Goal: Task Accomplishment & Management: Manage account settings

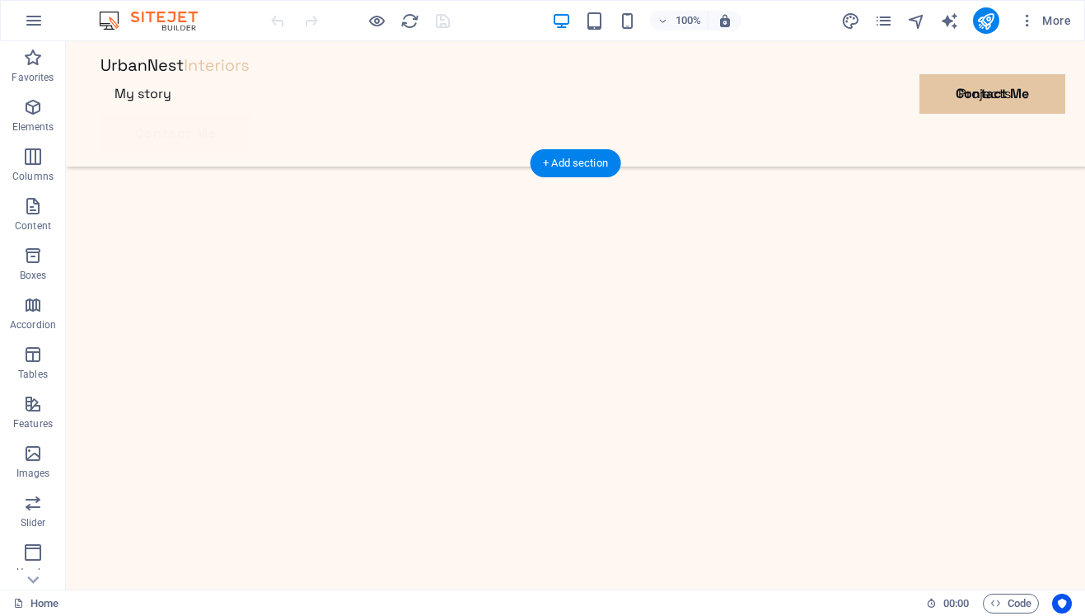
scroll to position [489, 0]
click at [36, 23] on icon "button" at bounding box center [34, 21] width 20 height 20
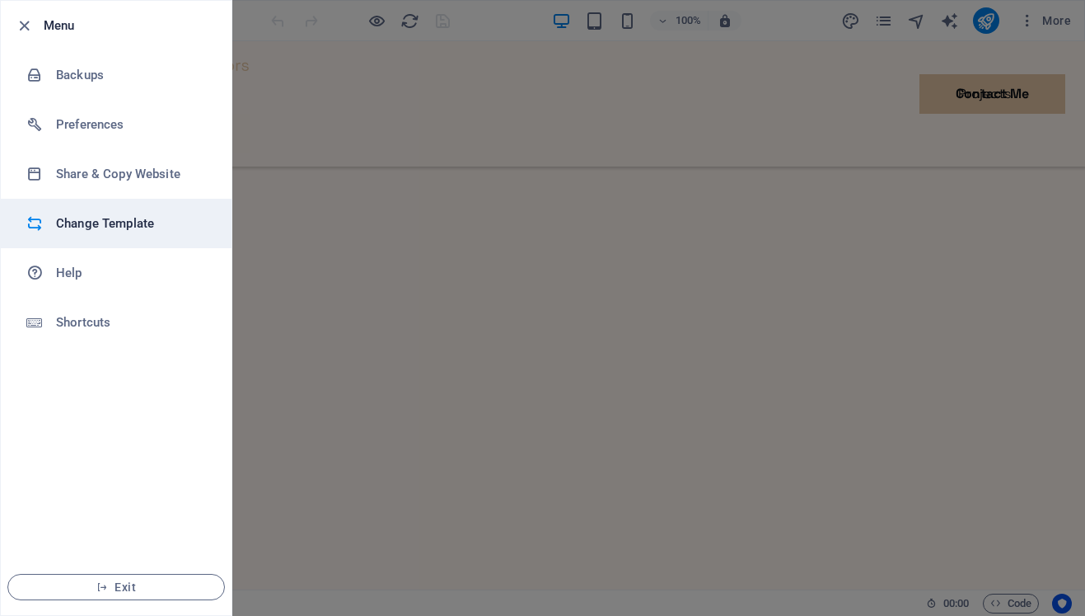
click at [95, 227] on h6 "Change Template" at bounding box center [132, 223] width 152 height 20
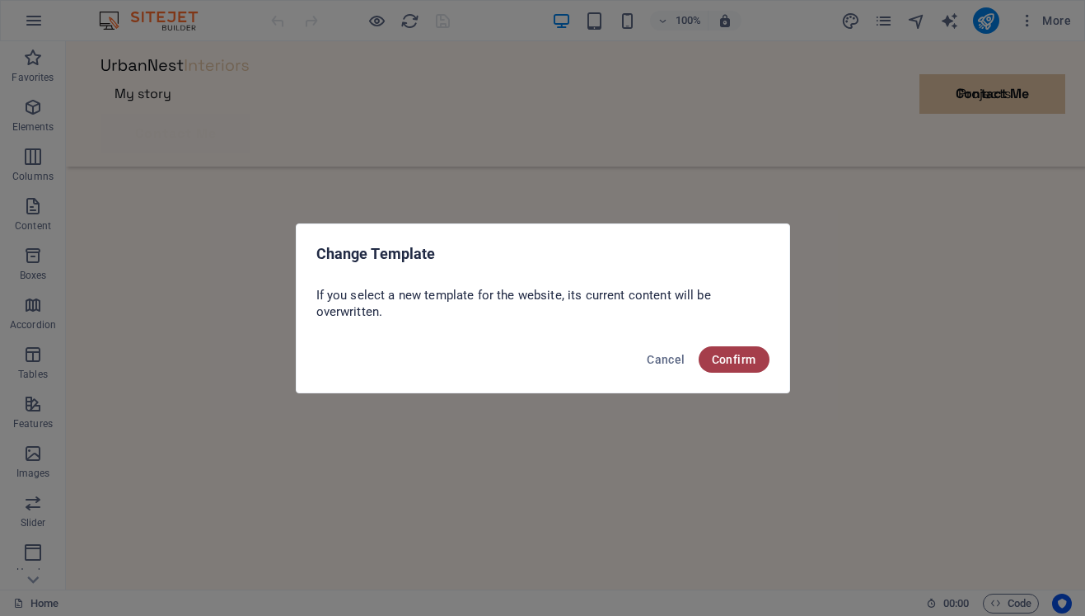
click at [732, 365] on span "Confirm" at bounding box center [734, 359] width 45 height 13
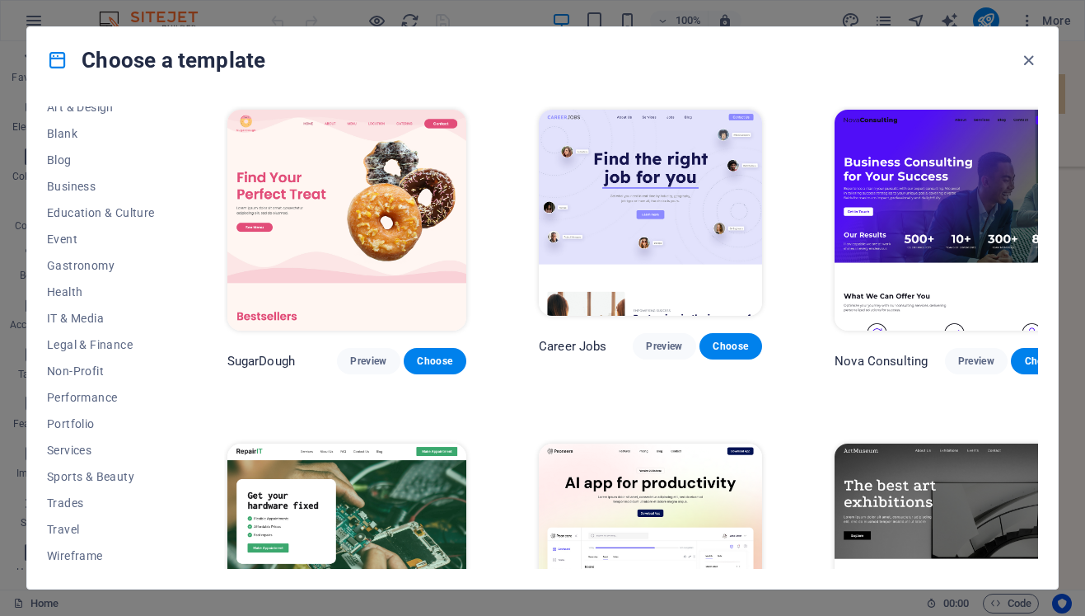
scroll to position [197, 0]
click at [82, 426] on span "Portfolio" at bounding box center [101, 423] width 108 height 13
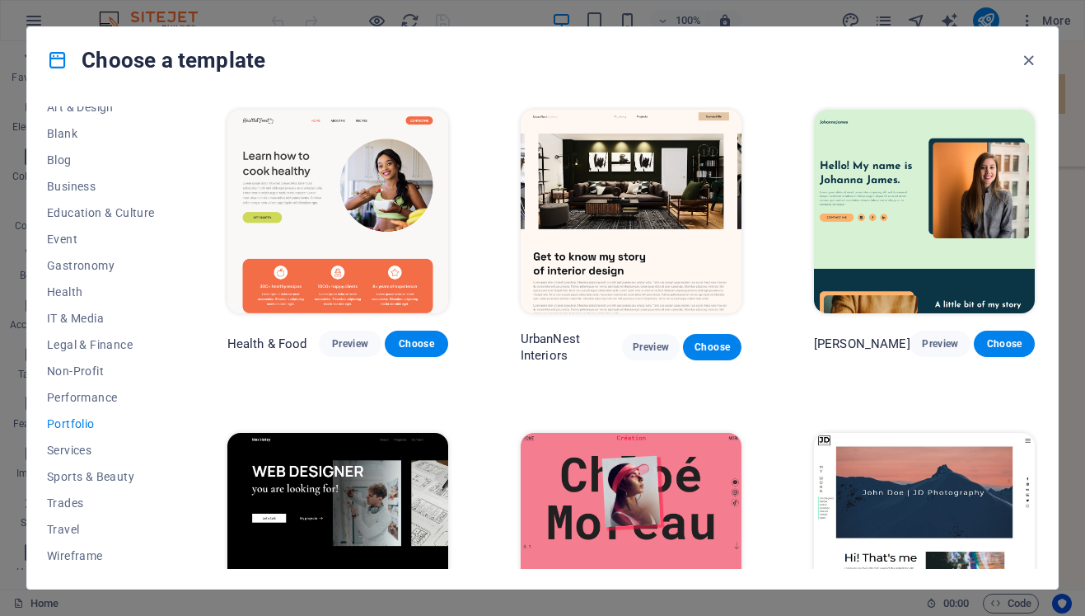
scroll to position [0, 0]
click at [332, 343] on span "Preview" at bounding box center [350, 343] width 36 height 13
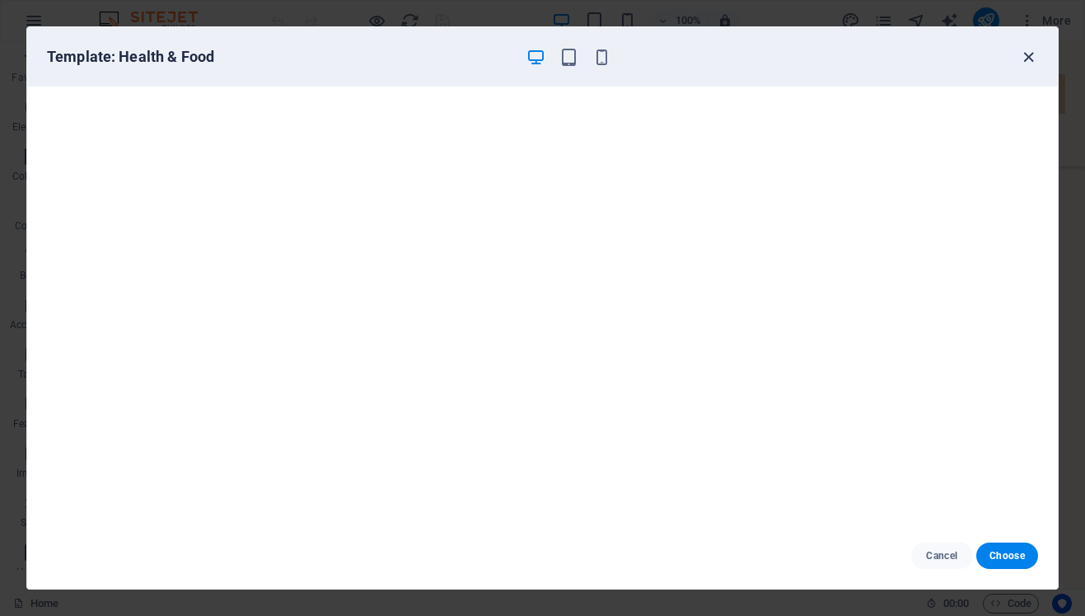
click at [1029, 55] on icon "button" at bounding box center [1028, 57] width 19 height 19
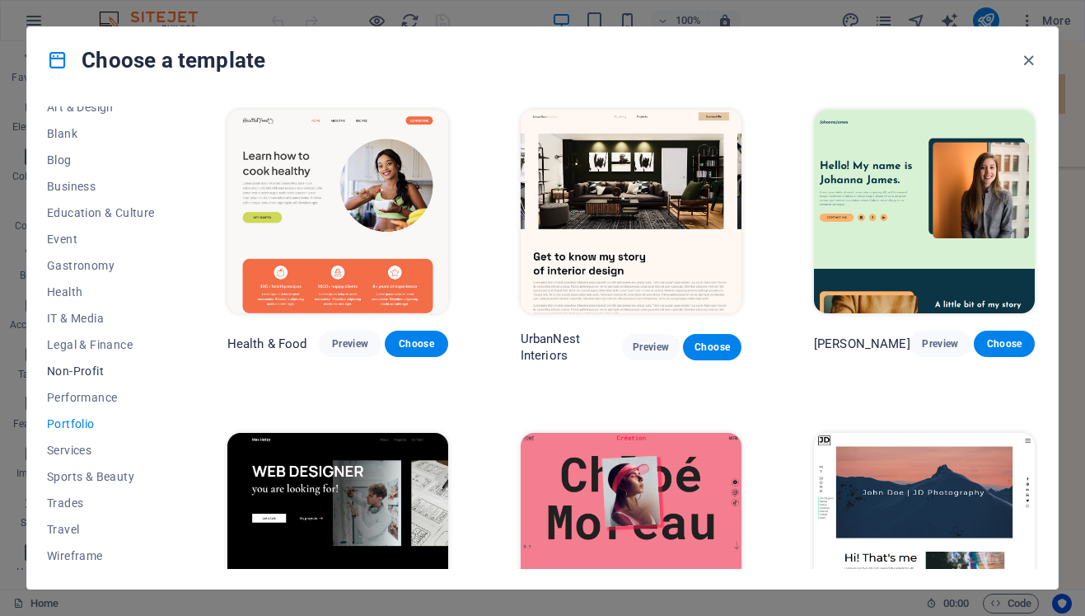
click at [102, 375] on span "Non-Profit" at bounding box center [101, 370] width 108 height 13
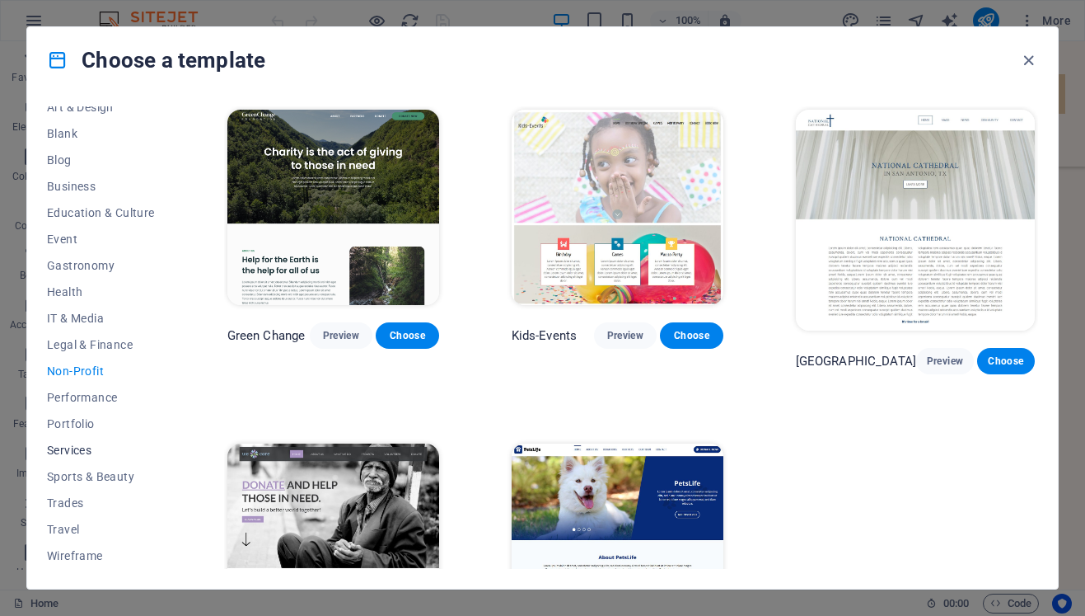
click at [77, 449] on span "Services" at bounding box center [101, 449] width 108 height 13
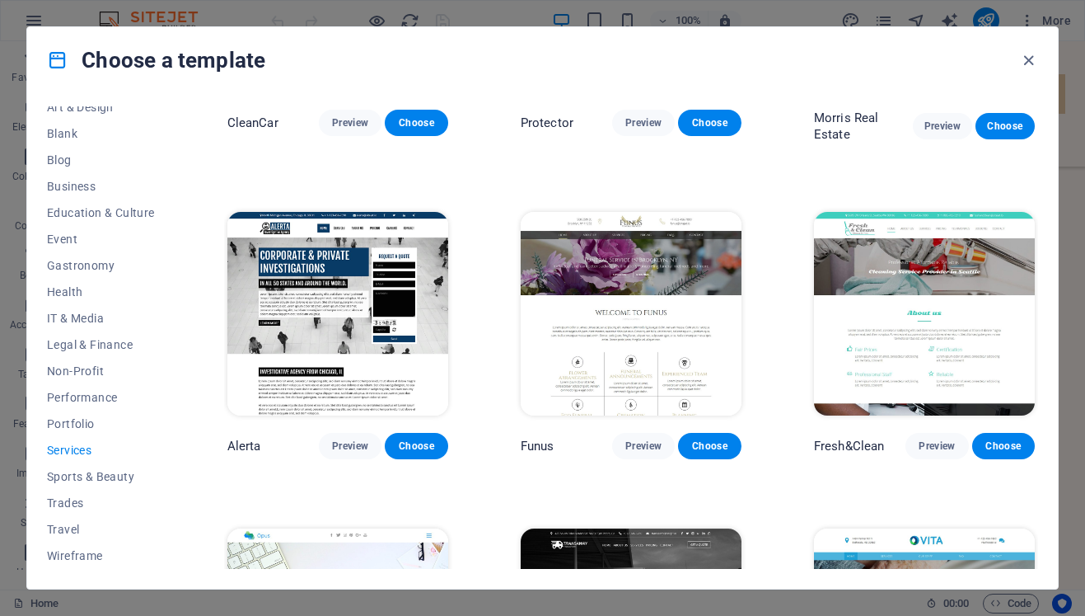
scroll to position [1476, 0]
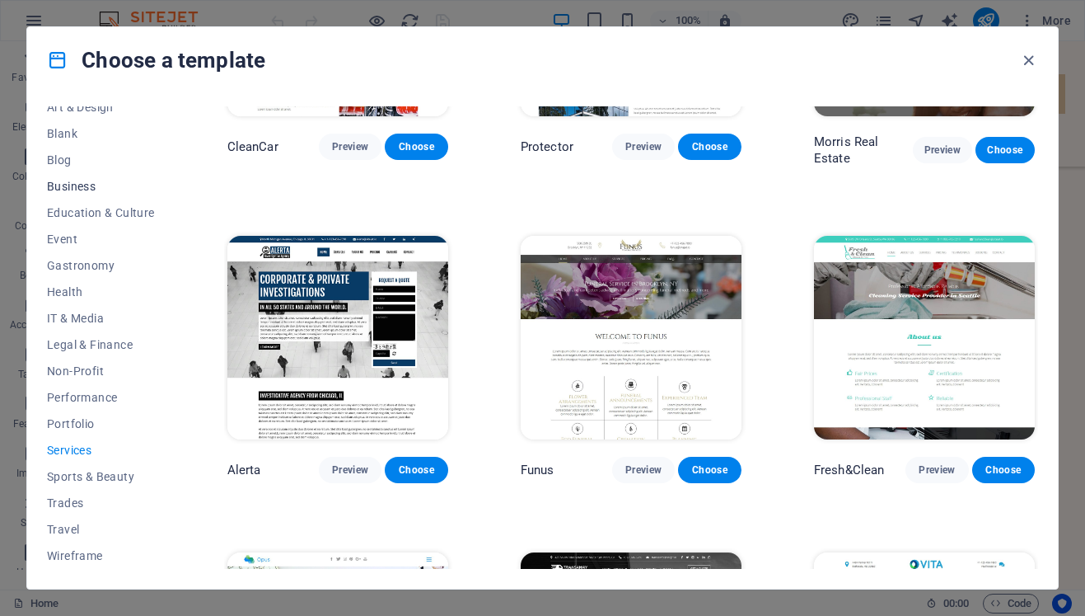
click at [92, 190] on span "Business" at bounding box center [101, 186] width 108 height 13
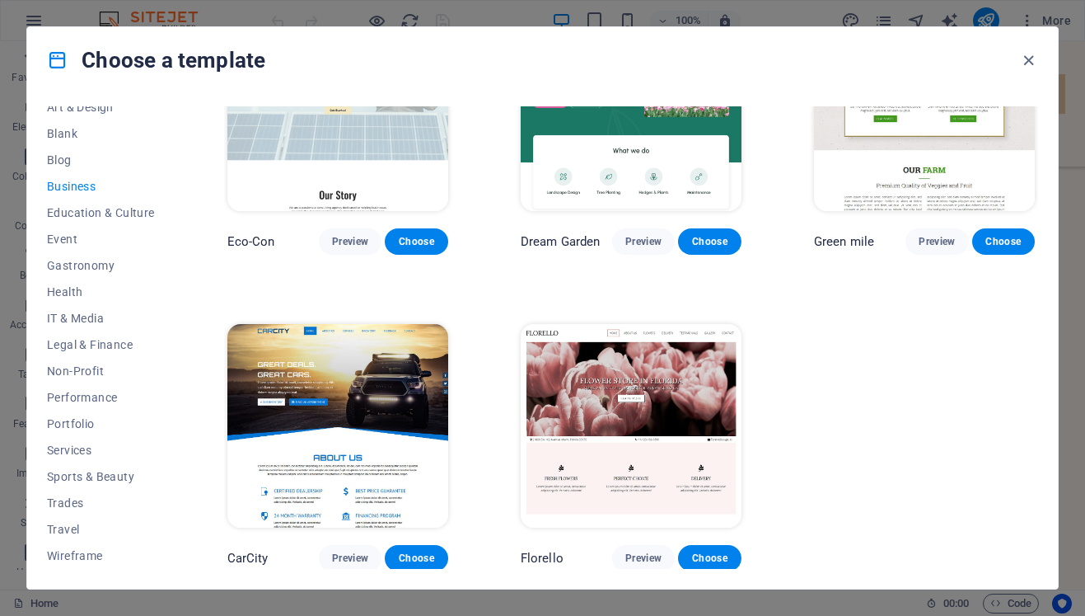
scroll to position [101, 0]
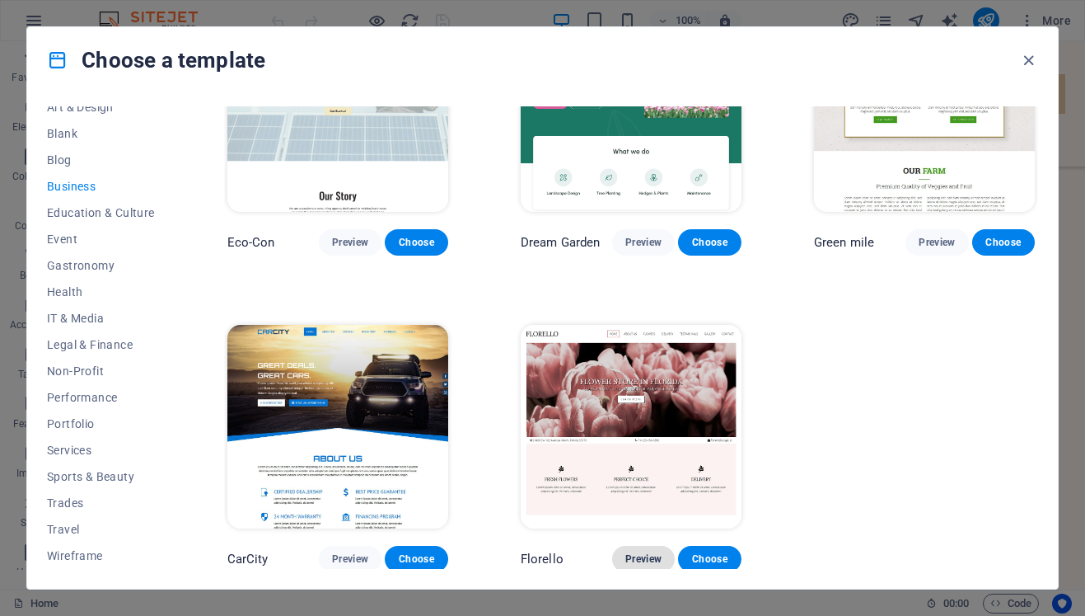
click at [630, 548] on button "Preview" at bounding box center [643, 559] width 63 height 26
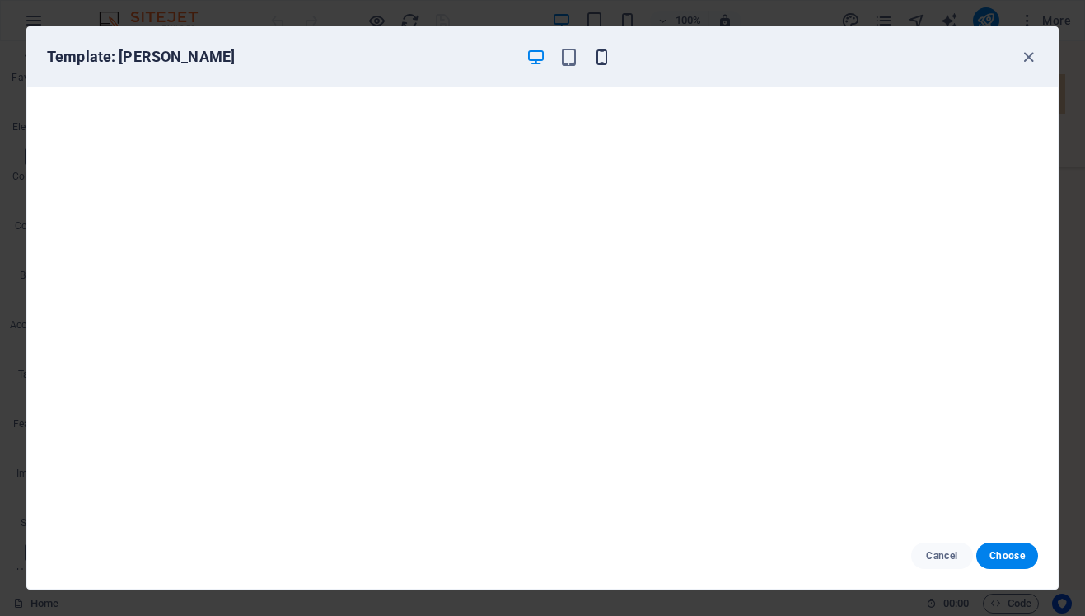
click at [602, 59] on icon "button" at bounding box center [602, 57] width 19 height 19
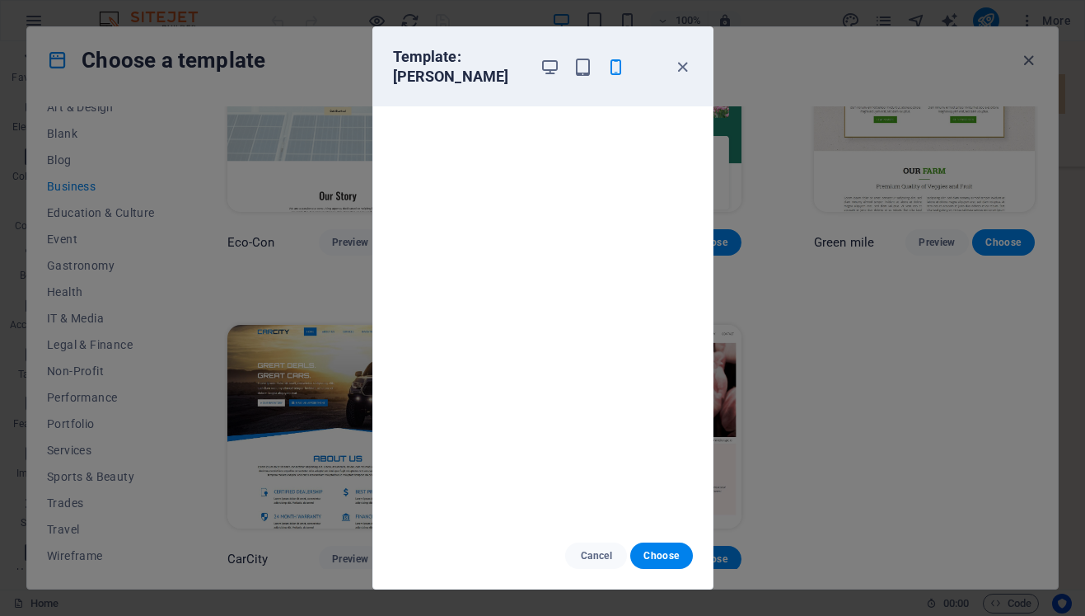
click at [841, 457] on div "Template: Florello Cancel Choose" at bounding box center [542, 308] width 1085 height 616
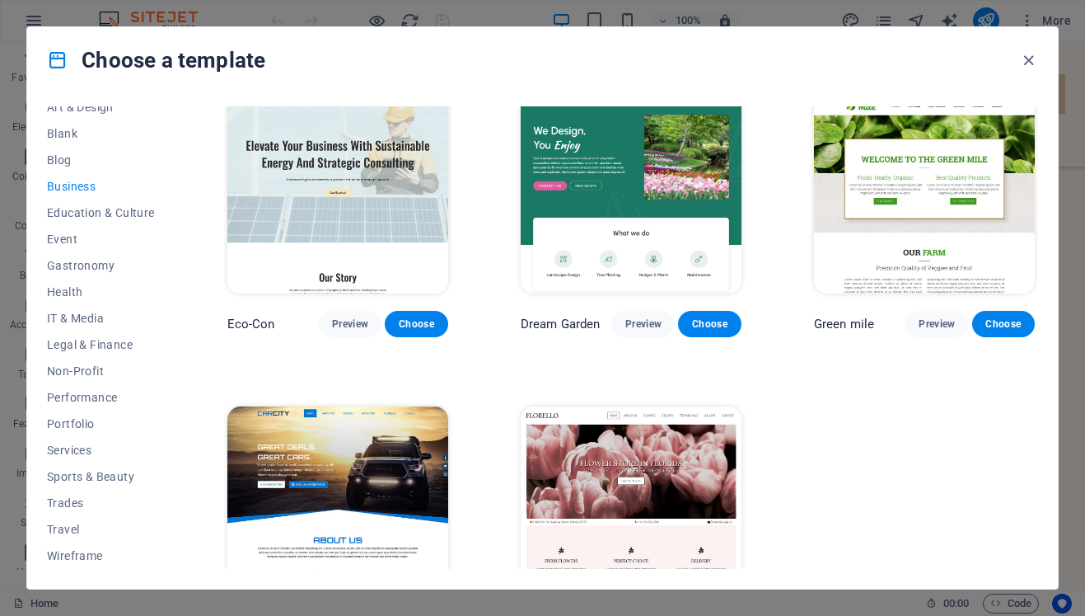
scroll to position [0, 0]
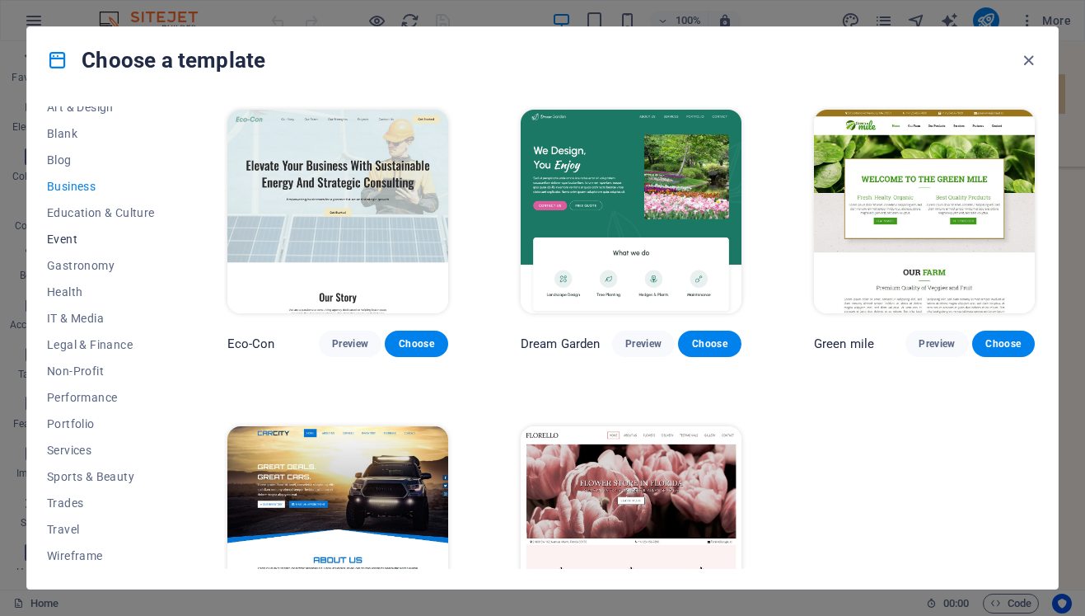
click at [63, 240] on span "Event" at bounding box center [101, 238] width 108 height 13
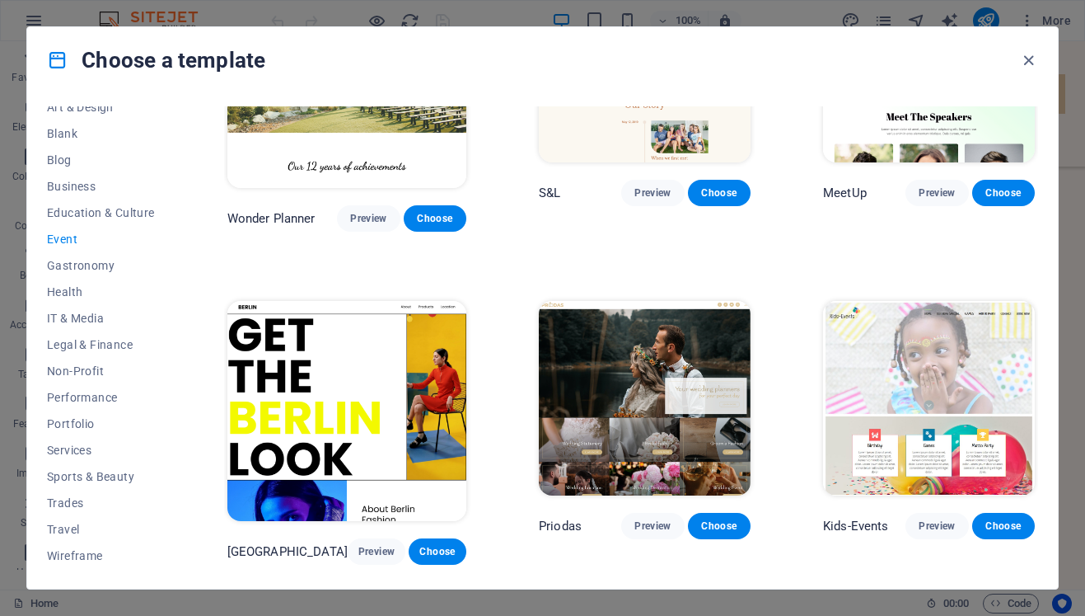
scroll to position [142, 0]
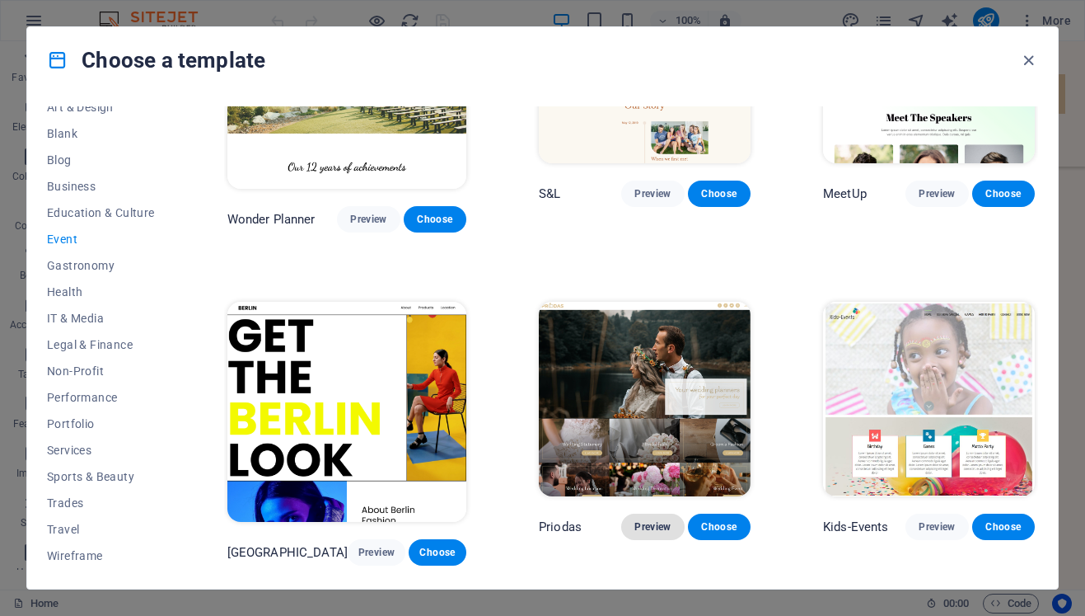
click at [635, 526] on span "Preview" at bounding box center [653, 526] width 36 height 13
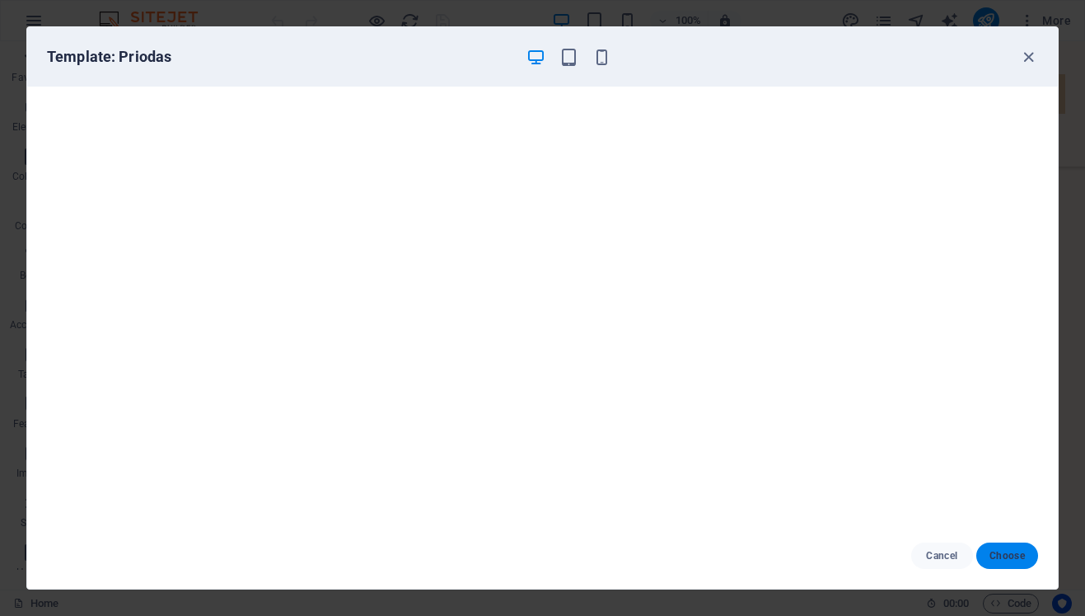
click at [1001, 555] on span "Choose" at bounding box center [1007, 555] width 35 height 13
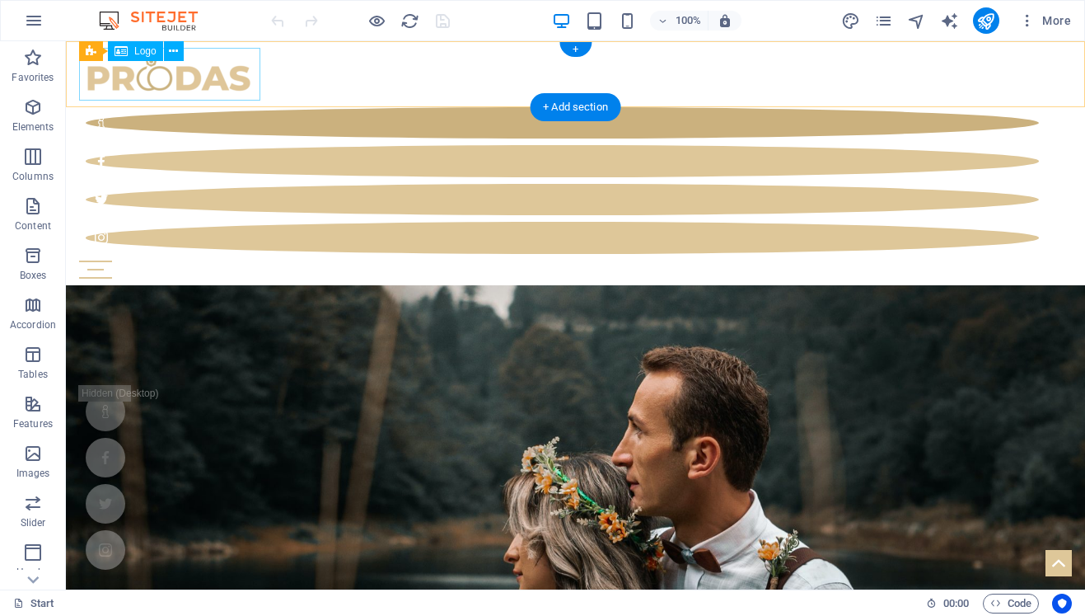
click at [138, 53] on span "Logo" at bounding box center [145, 51] width 22 height 10
click at [120, 52] on icon at bounding box center [121, 51] width 13 height 20
select select "px"
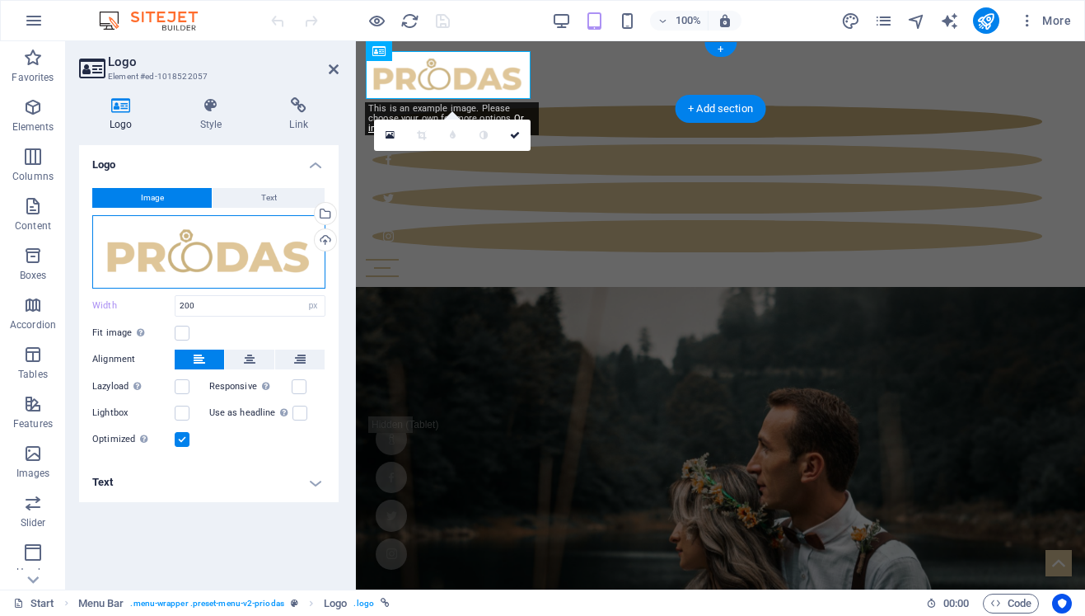
click at [201, 241] on div "Drag files here, click to choose files or select files from Files or our free s…" at bounding box center [208, 251] width 233 height 73
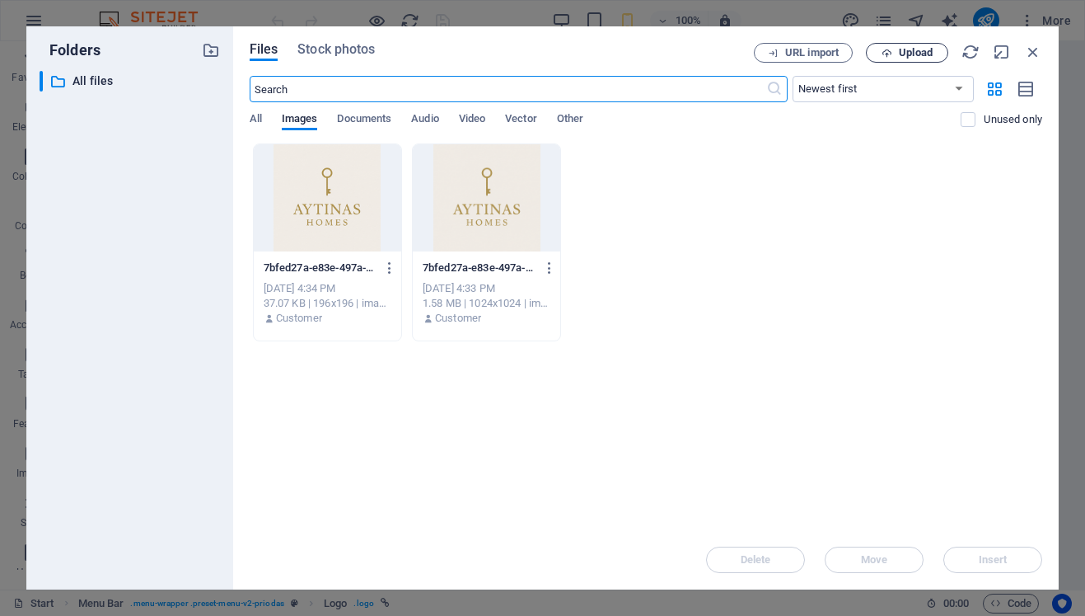
click at [915, 54] on span "Upload" at bounding box center [916, 53] width 34 height 10
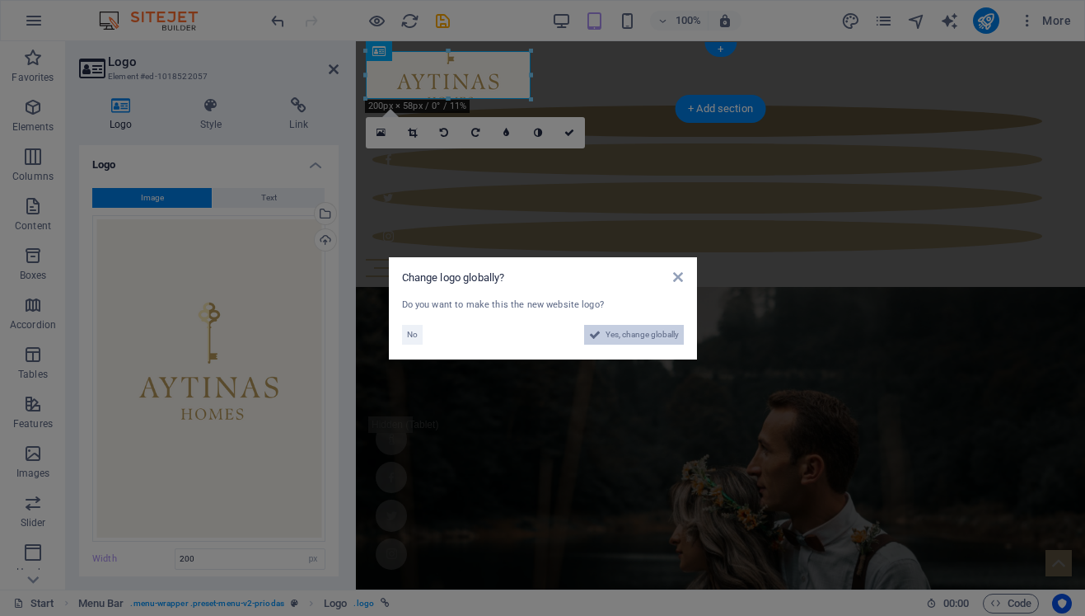
click at [620, 332] on span "Yes, change globally" at bounding box center [642, 335] width 73 height 20
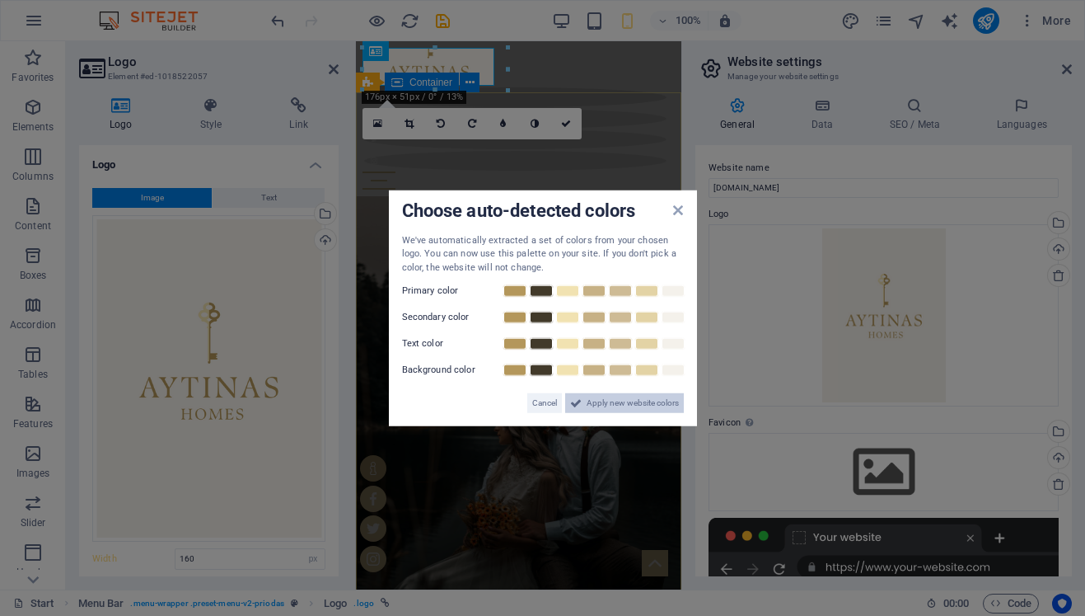
click at [663, 406] on span "Apply new website colors" at bounding box center [633, 403] width 92 height 20
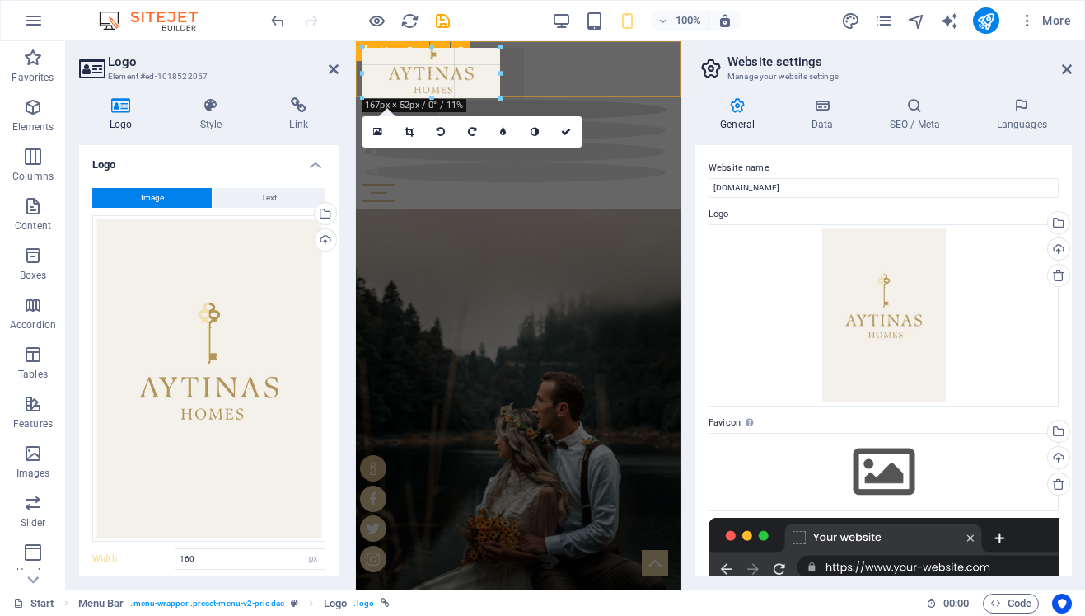
drag, startPoint x: 492, startPoint y: 48, endPoint x: 522, endPoint y: 39, distance: 31.0
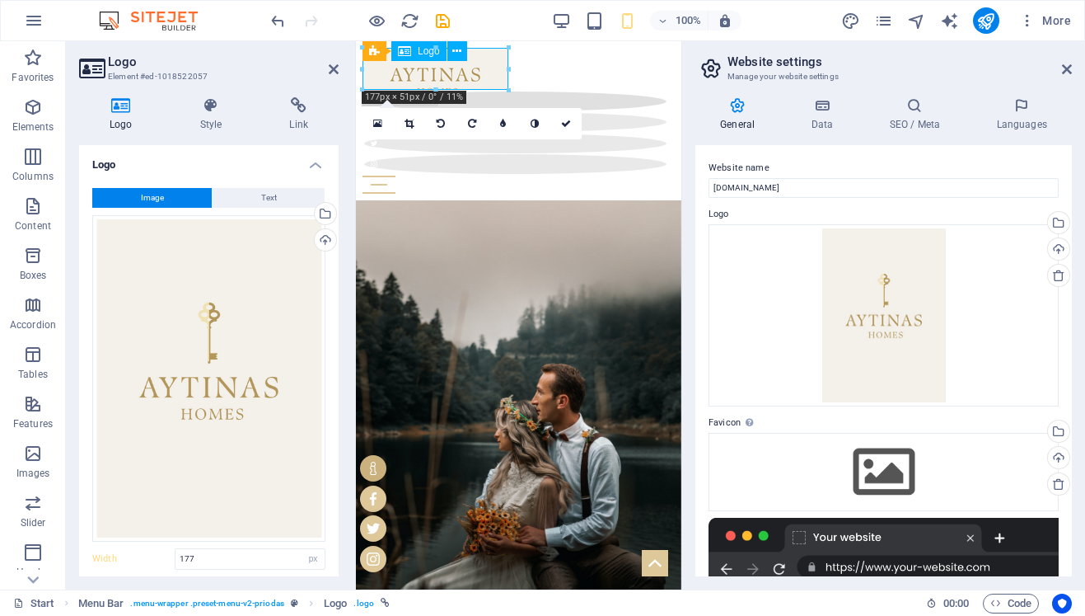
drag, startPoint x: 474, startPoint y: 69, endPoint x: 473, endPoint y: 90, distance: 20.6
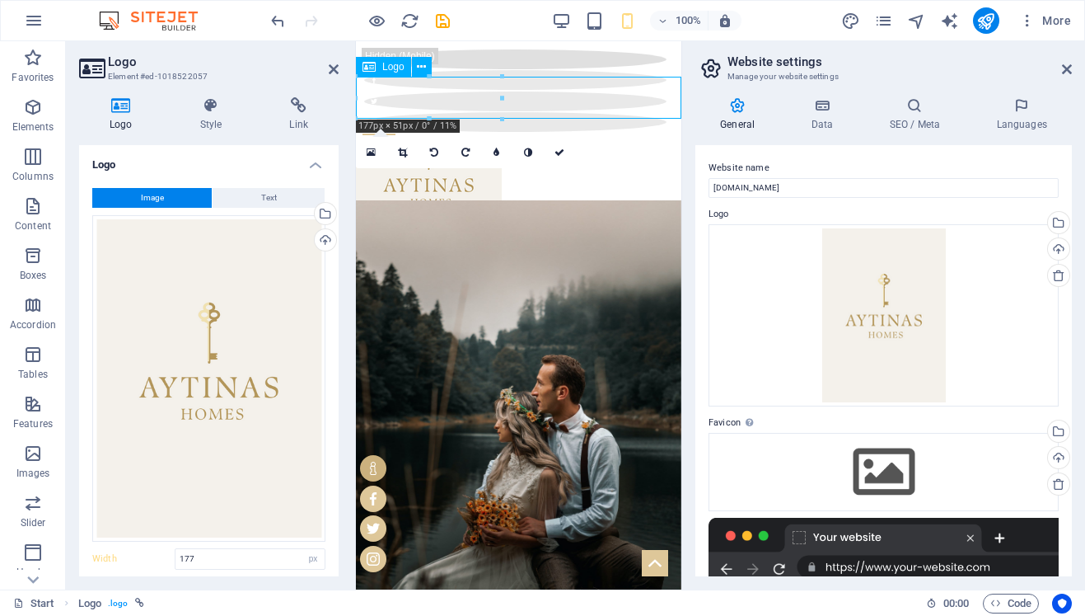
click at [432, 158] on div at bounding box center [519, 179] width 326 height 42
drag, startPoint x: 432, startPoint y: 97, endPoint x: 450, endPoint y: 114, distance: 24.5
click at [450, 158] on div at bounding box center [519, 179] width 326 height 42
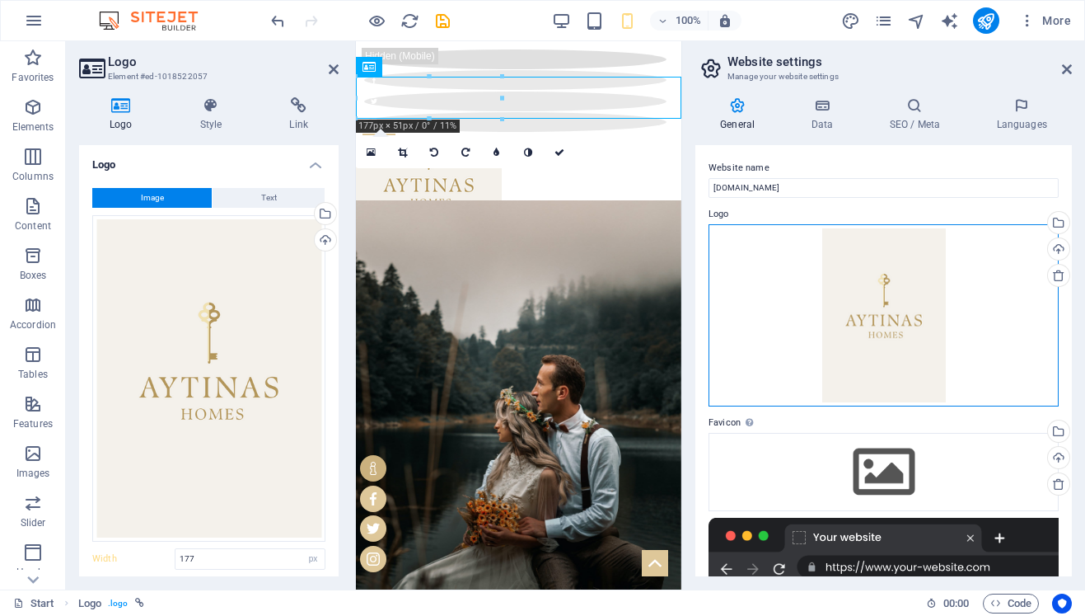
drag, startPoint x: 829, startPoint y: 321, endPoint x: 842, endPoint y: 338, distance: 21.1
click at [842, 338] on div "Drag files here, click to choose files or select files from Files or our free s…" at bounding box center [884, 315] width 350 height 183
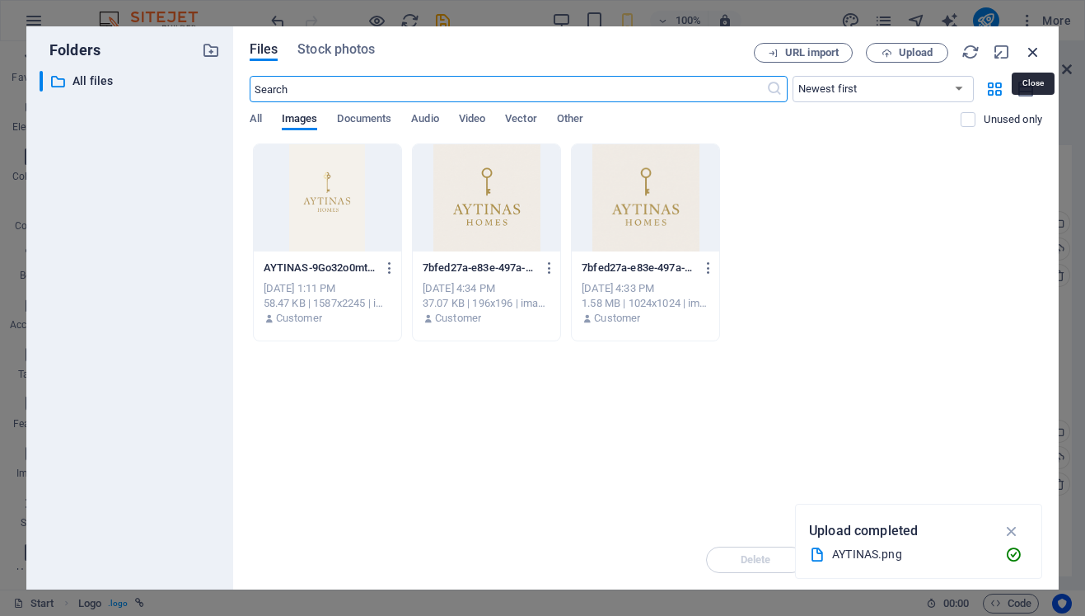
click at [1035, 48] on icon "button" at bounding box center [1033, 52] width 18 height 18
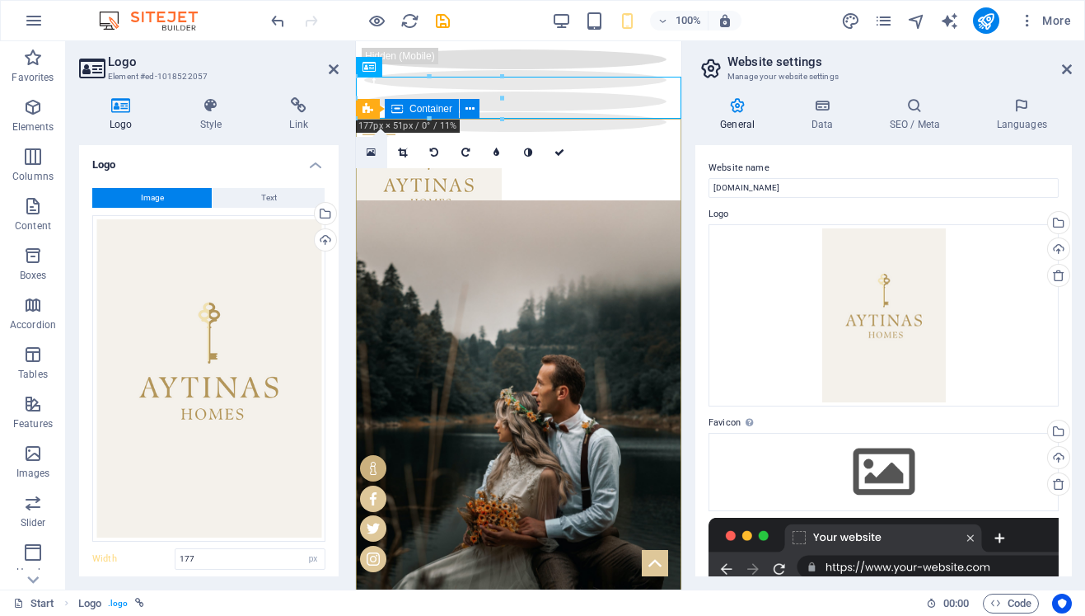
click at [373, 148] on icon at bounding box center [371, 153] width 9 height 12
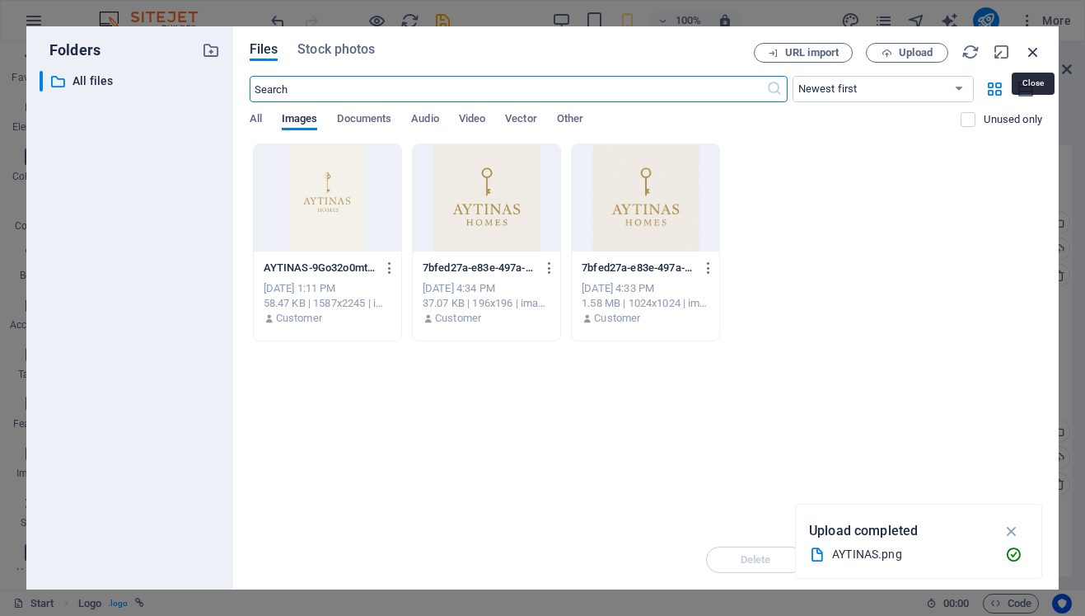
click at [1032, 54] on icon "button" at bounding box center [1033, 52] width 18 height 18
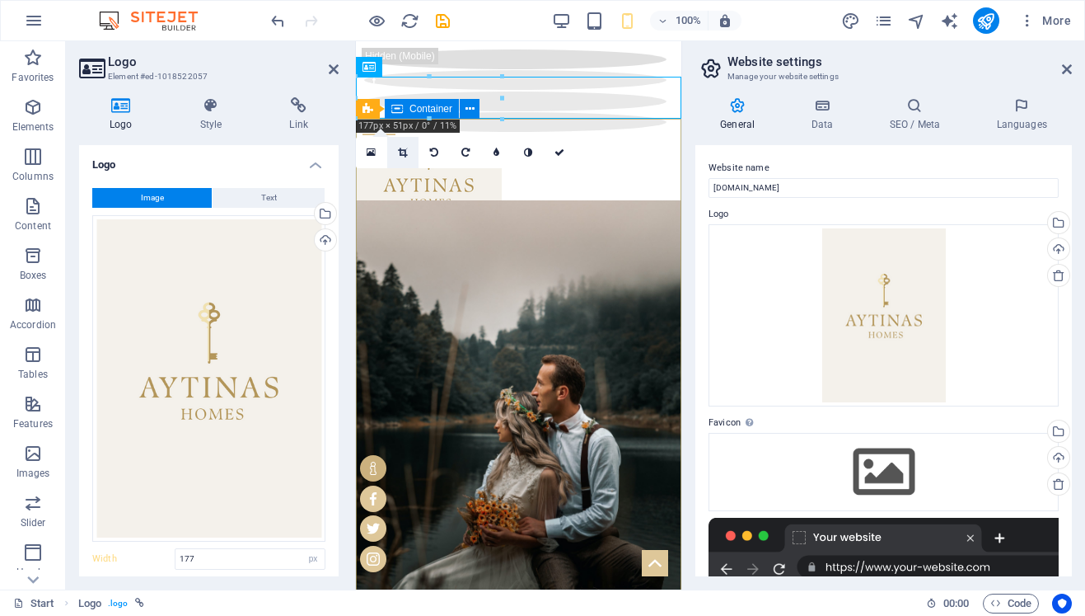
click at [402, 157] on icon at bounding box center [402, 153] width 9 height 10
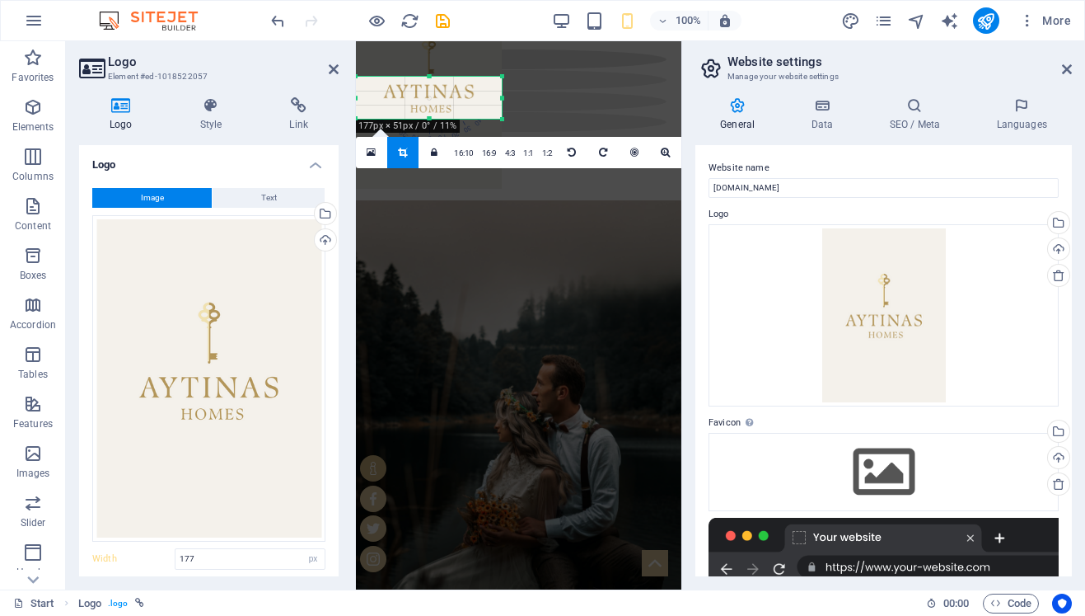
drag, startPoint x: 454, startPoint y: 94, endPoint x: 458, endPoint y: 82, distance: 13.0
click at [458, 82] on div at bounding box center [429, 86] width 146 height 206
click at [562, 158] on div at bounding box center [519, 179] width 326 height 42
click at [618, 158] on div at bounding box center [519, 179] width 326 height 42
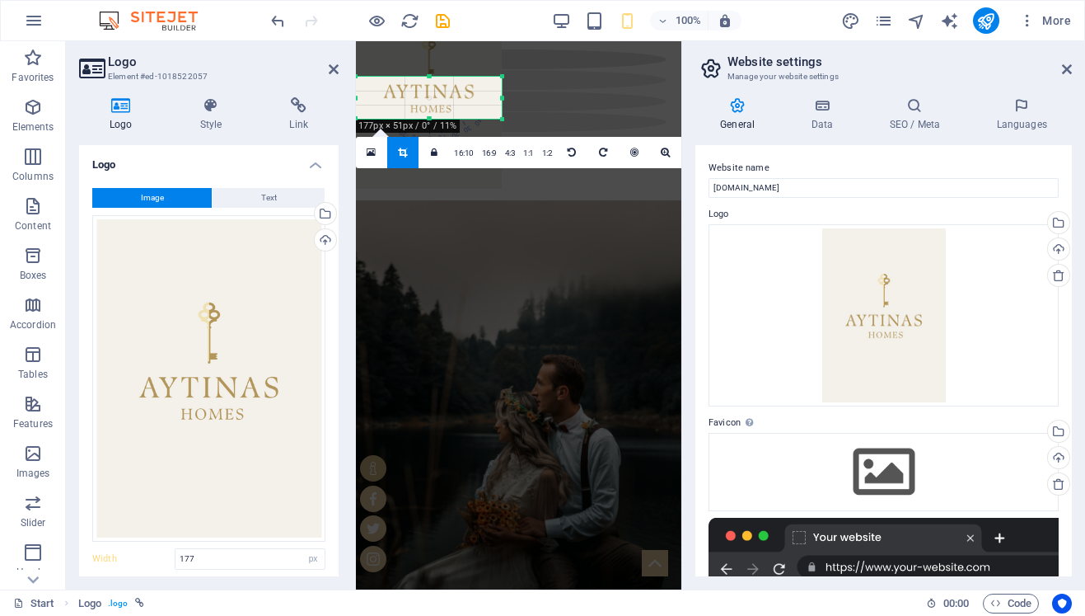
click at [1061, 72] on header "Website settings Manage your website settings" at bounding box center [885, 62] width 373 height 43
click at [1068, 72] on icon at bounding box center [1067, 69] width 10 height 13
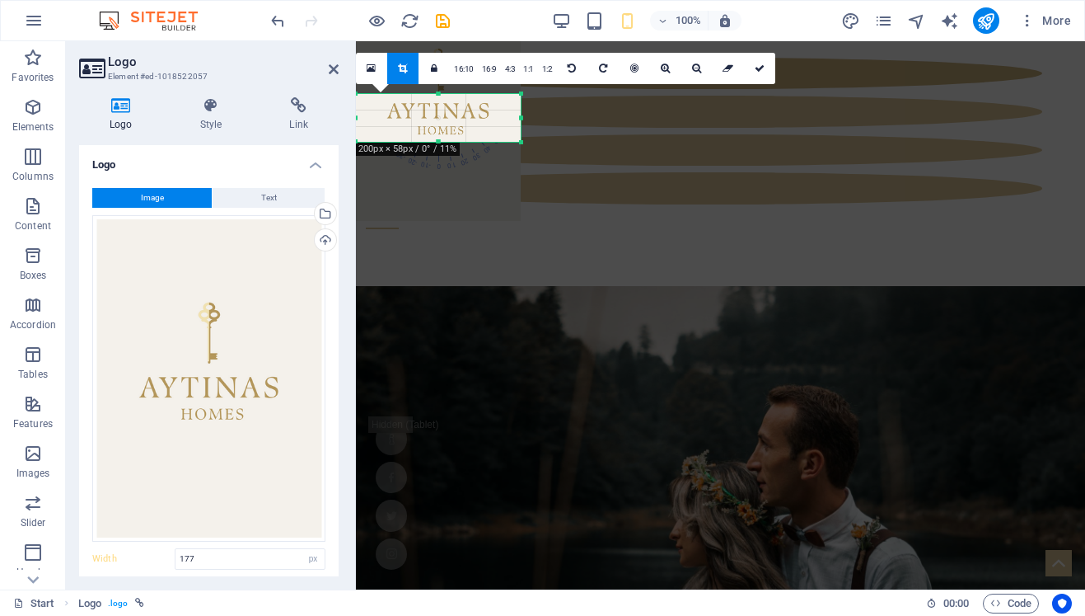
type input "200"
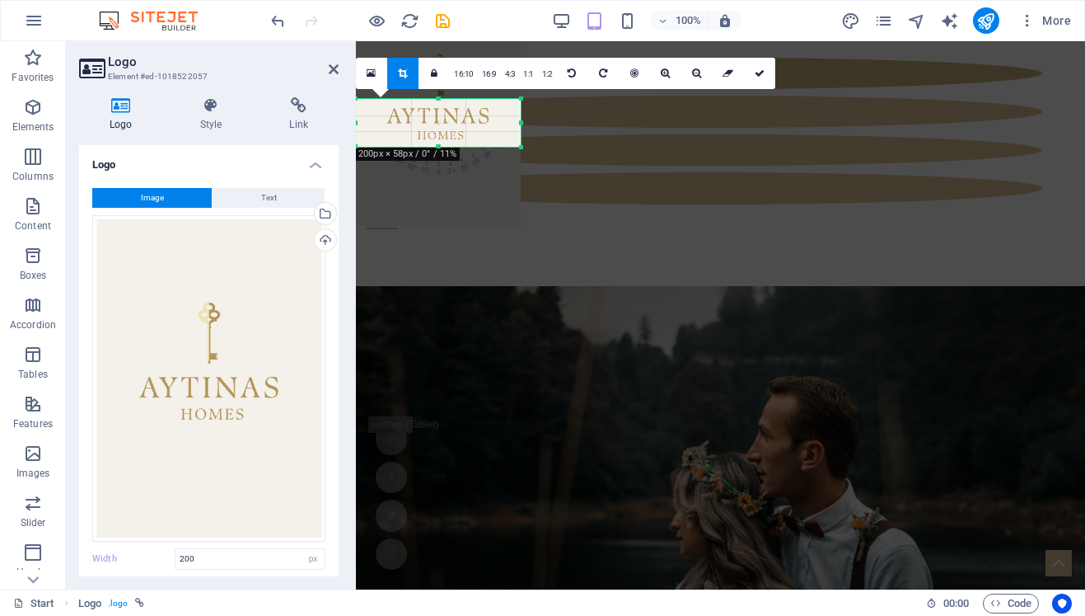
click at [616, 239] on div at bounding box center [720, 263] width 729 height 48
click at [762, 73] on icon at bounding box center [760, 73] width 10 height 10
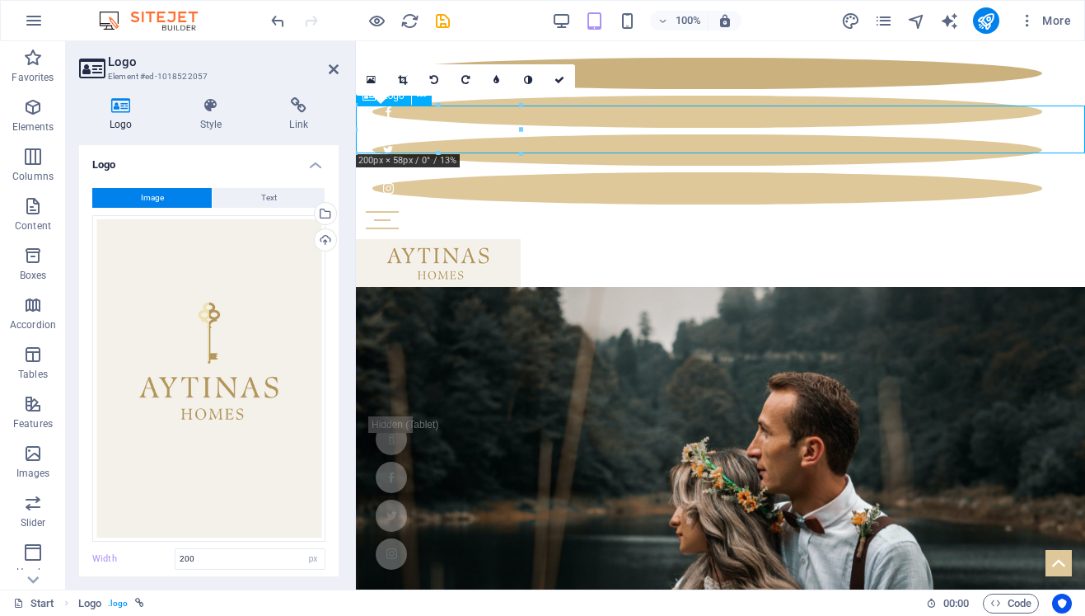
click at [601, 239] on div at bounding box center [720, 263] width 729 height 48
click at [680, 78] on div "Start Blog Wedding Stationery Bridal & Groom's fashion Florist Decorations & Ev…" at bounding box center [720, 140] width 729 height 198
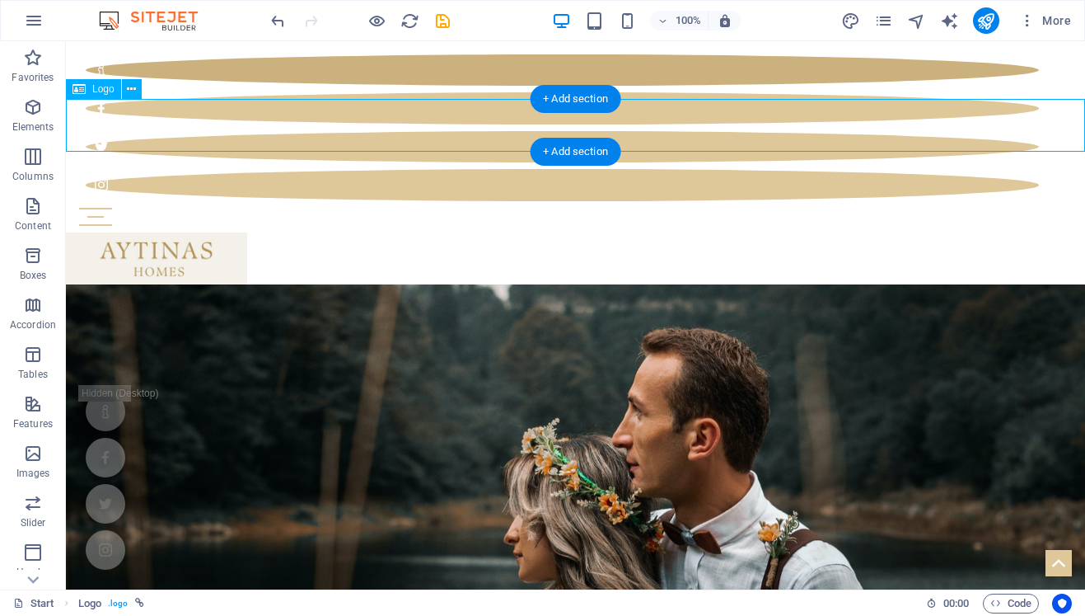
click at [204, 232] on div at bounding box center [575, 258] width 1019 height 53
click at [267, 232] on div at bounding box center [575, 258] width 1019 height 53
click at [196, 232] on div at bounding box center [575, 258] width 1019 height 53
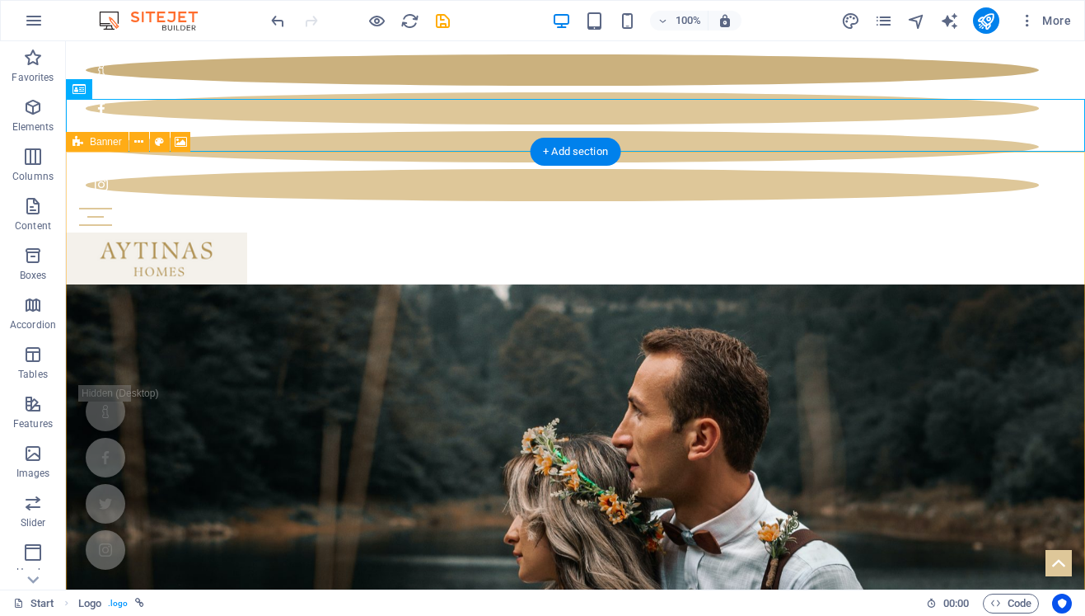
click at [86, 145] on div "Banner" at bounding box center [97, 142] width 63 height 20
